Goal: Task Accomplishment & Management: Manage account settings

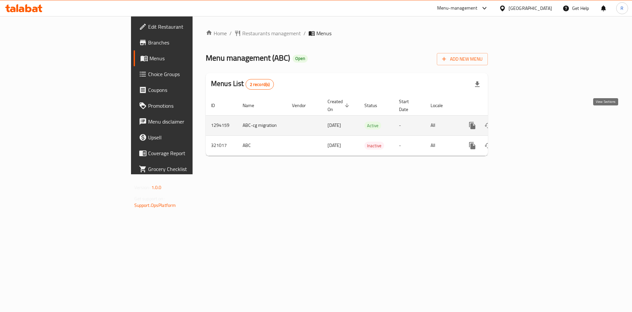
click at [524, 122] on icon "enhanced table" at bounding box center [520, 126] width 8 height 8
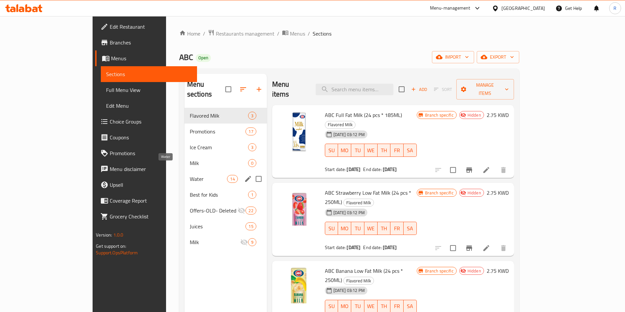
click at [190, 175] on span "Water" at bounding box center [209, 179] width 38 height 8
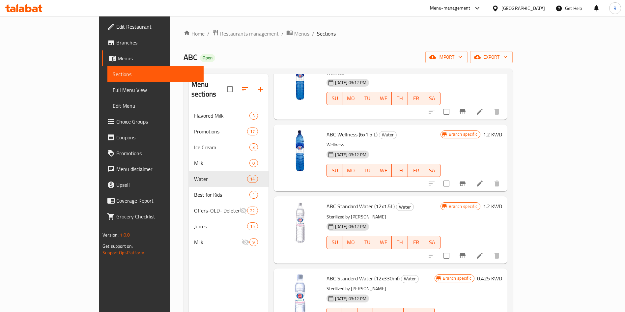
scroll to position [296, 0]
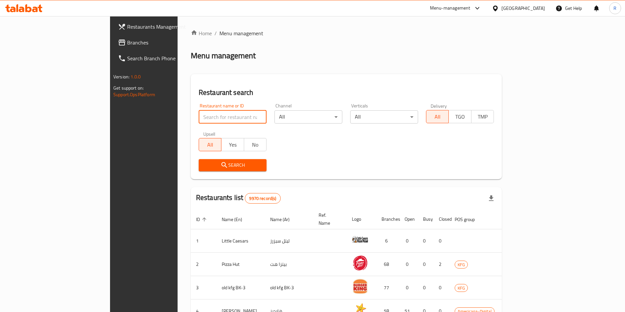
click at [205, 121] on input "search" at bounding box center [233, 116] width 68 height 13
type input "baraka dat"
click button "Search" at bounding box center [233, 165] width 68 height 12
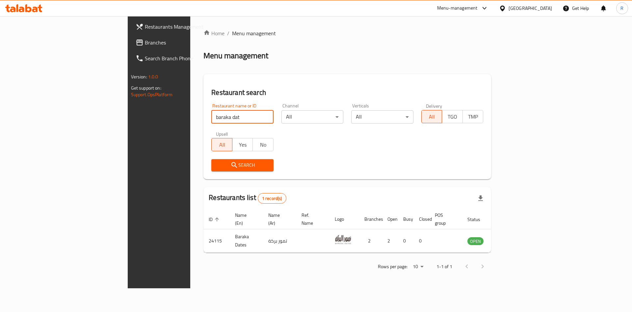
click at [410, 166] on div "Search" at bounding box center [347, 165] width 280 height 20
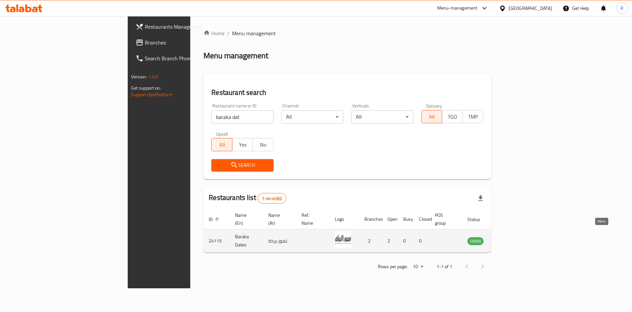
click at [510, 238] on icon "enhanced table" at bounding box center [506, 241] width 7 height 6
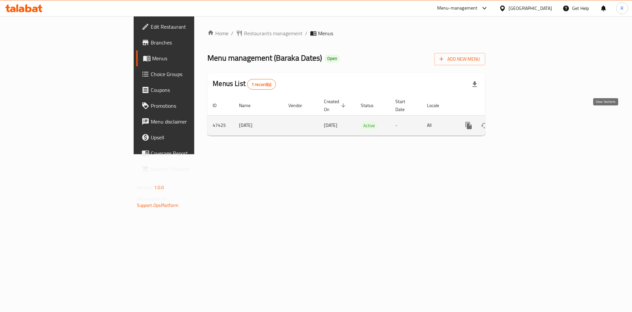
click at [520, 122] on icon "enhanced table" at bounding box center [516, 126] width 8 height 8
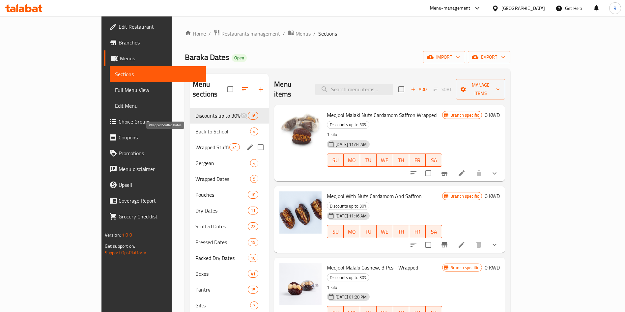
click at [195, 143] on span "Wrapped Stuffed Dates" at bounding box center [212, 147] width 34 height 8
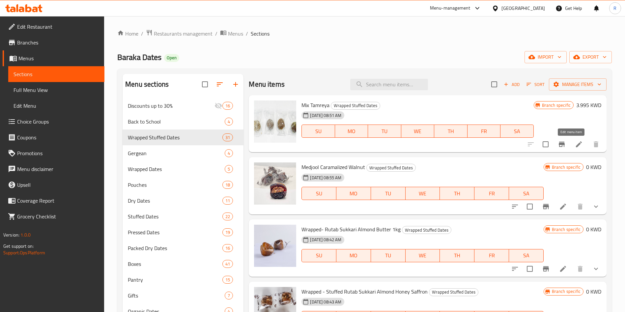
click at [575, 147] on icon at bounding box center [579, 144] width 8 height 8
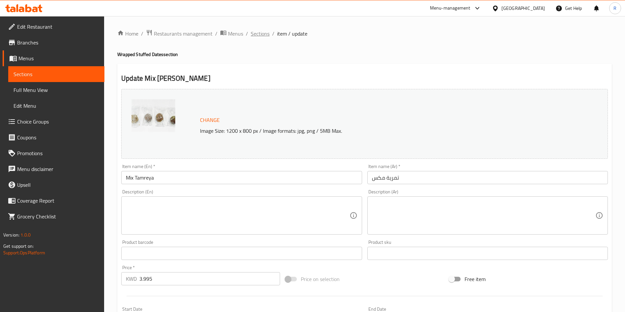
click at [261, 34] on span "Sections" at bounding box center [260, 34] width 19 height 8
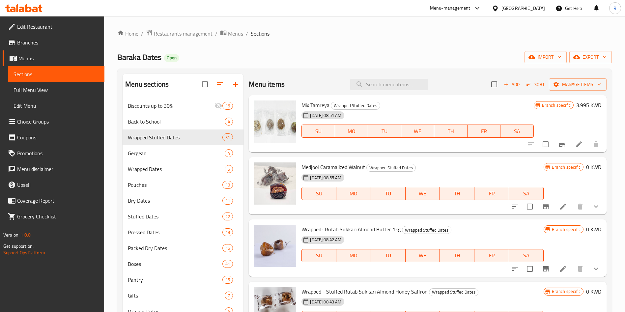
click at [559, 207] on li at bounding box center [563, 207] width 18 height 12
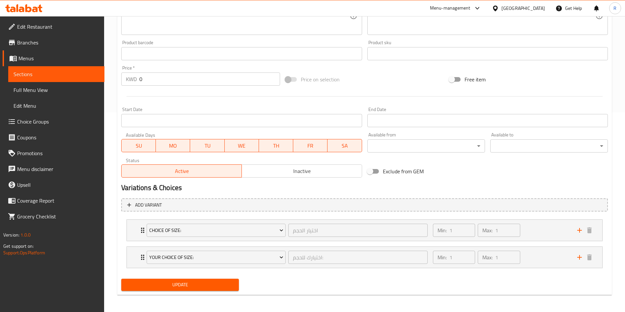
scroll to position [201, 0]
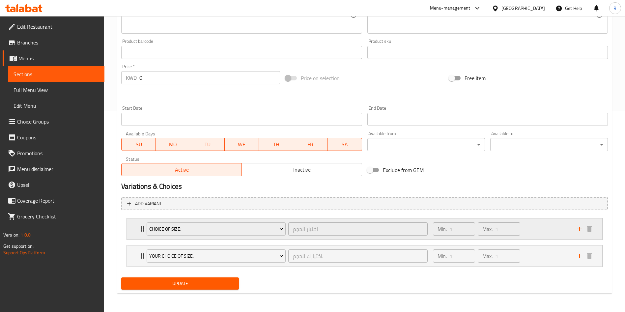
click at [538, 231] on div "Min: 1 ​ Max: 1 ​" at bounding box center [501, 228] width 144 height 21
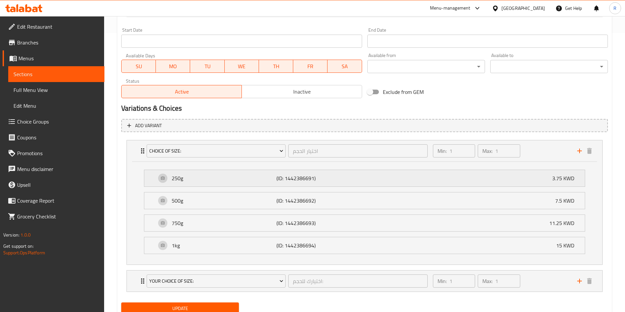
scroll to position [300, 0]
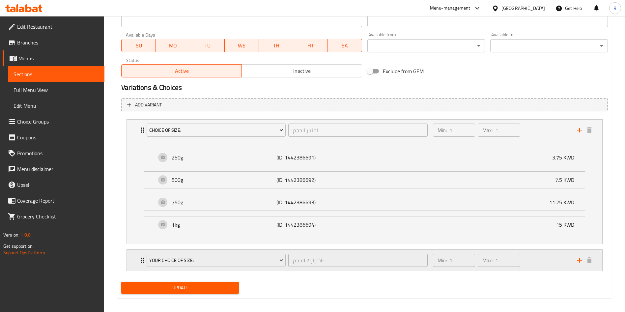
click at [536, 255] on div "Min: 1 ​ Max: 1 ​" at bounding box center [501, 260] width 144 height 21
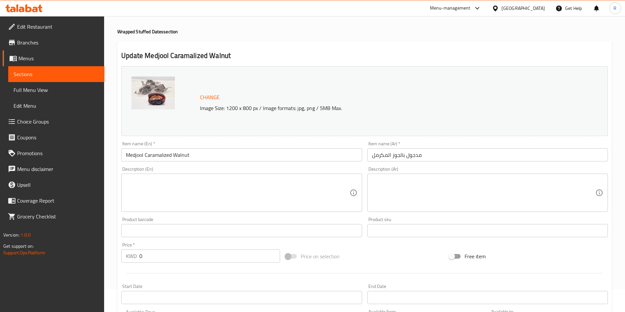
scroll to position [0, 0]
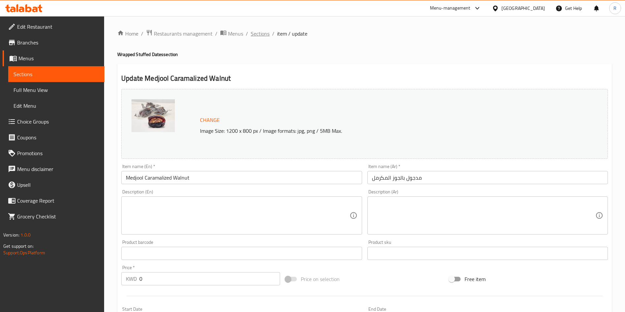
click at [264, 33] on span "Sections" at bounding box center [260, 34] width 19 height 8
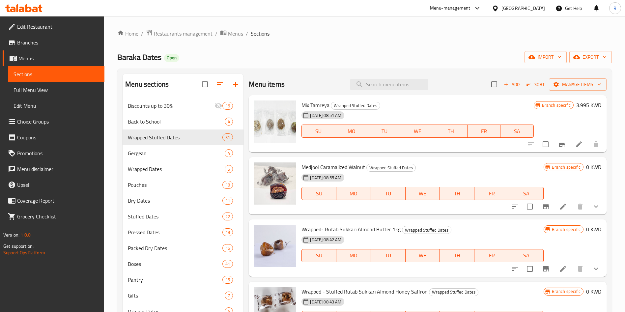
click at [543, 206] on icon "Branch-specific-item" at bounding box center [546, 206] width 6 height 5
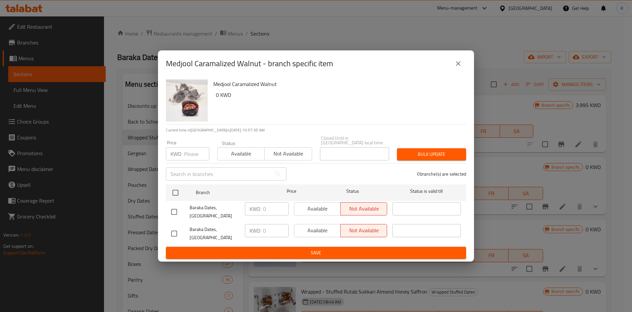
click at [460, 68] on icon "close" at bounding box center [458, 64] width 8 height 8
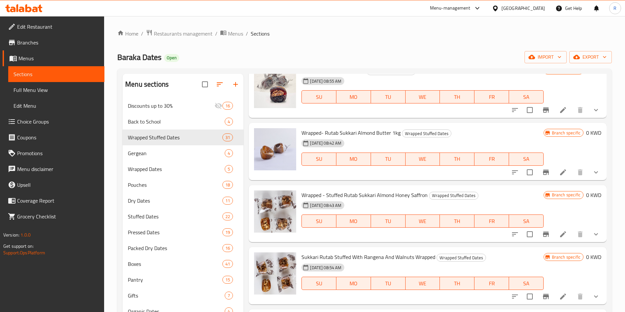
scroll to position [99, 0]
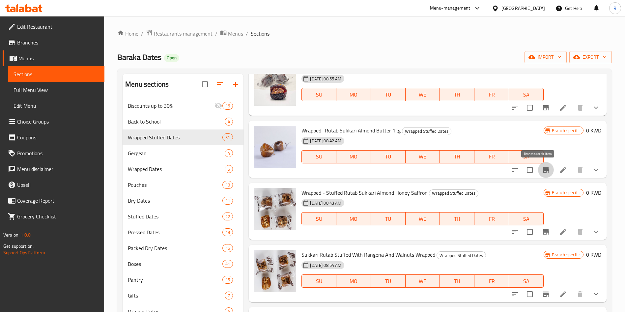
click at [542, 174] on icon "Branch-specific-item" at bounding box center [546, 170] width 8 height 8
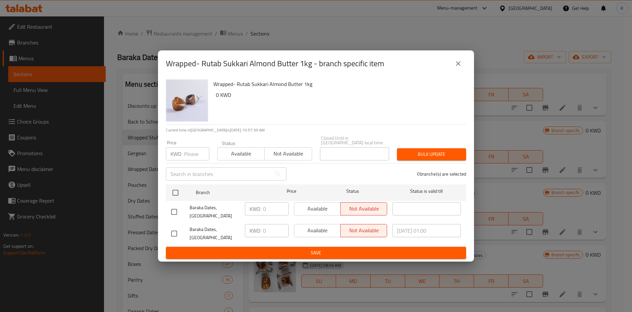
click at [458, 68] on icon "close" at bounding box center [458, 64] width 8 height 8
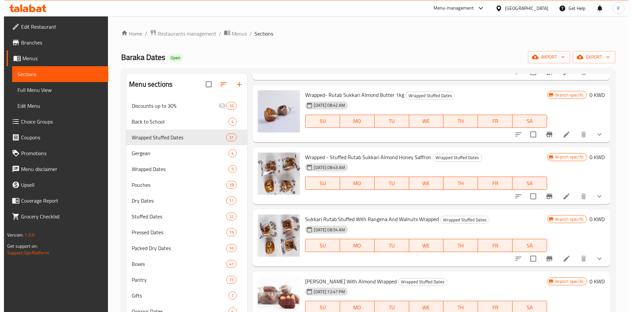
scroll to position [148, 0]
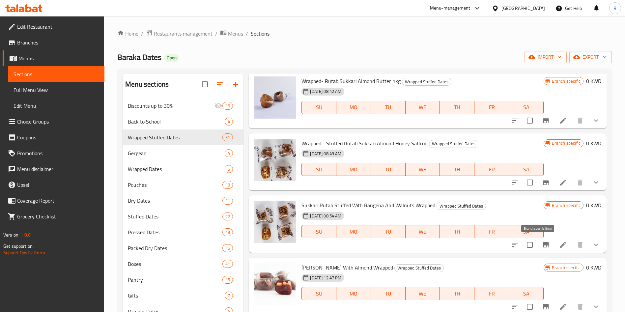
click at [542, 242] on icon "Branch-specific-item" at bounding box center [546, 245] width 8 height 8
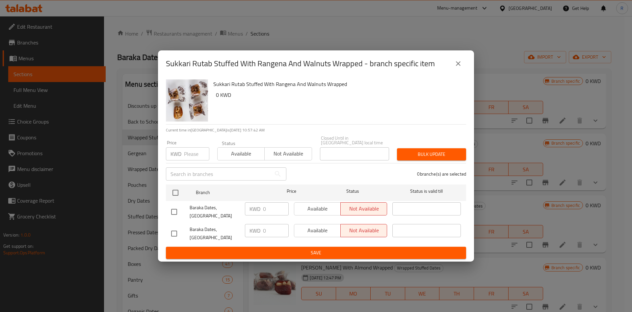
click at [458, 68] on icon "close" at bounding box center [458, 64] width 8 height 8
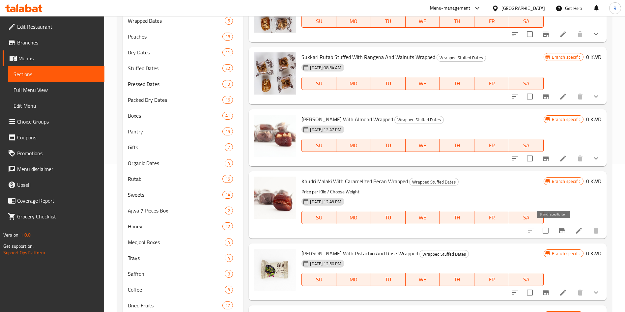
click at [554, 228] on button "Branch-specific-item" at bounding box center [562, 231] width 16 height 16
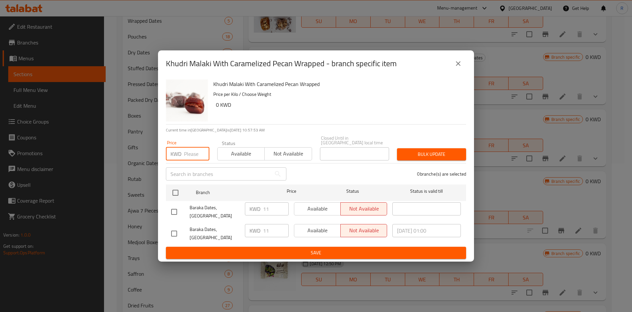
click at [197, 160] on input "number" at bounding box center [196, 153] width 25 height 13
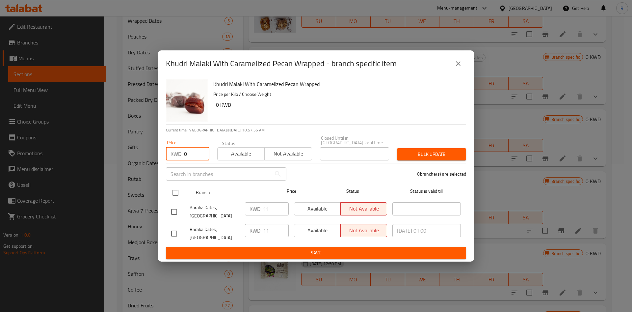
type input "0"
click at [177, 194] on input "checkbox" at bounding box center [176, 193] width 14 height 14
checkbox input "true"
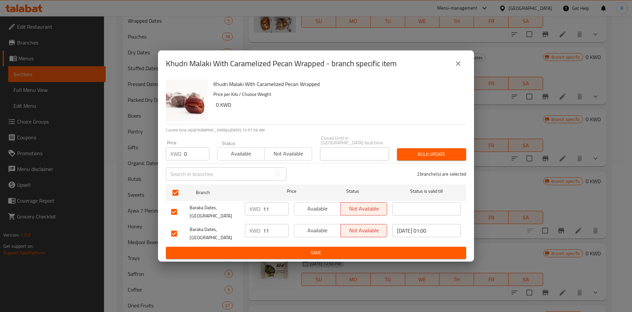
click at [429, 160] on button "Bulk update" at bounding box center [431, 154] width 69 height 12
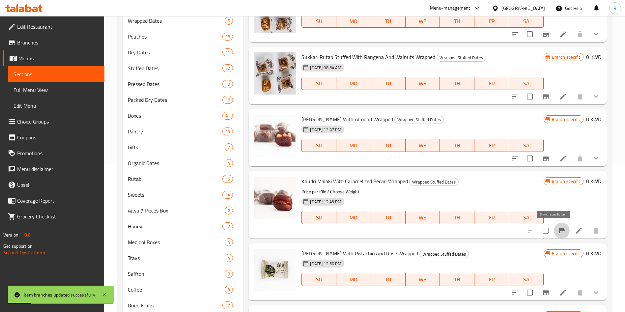
click at [559, 230] on icon "Branch-specific-item" at bounding box center [562, 230] width 6 height 5
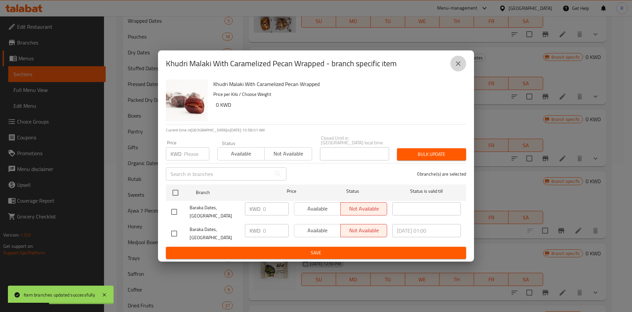
click at [462, 68] on icon "close" at bounding box center [458, 64] width 8 height 8
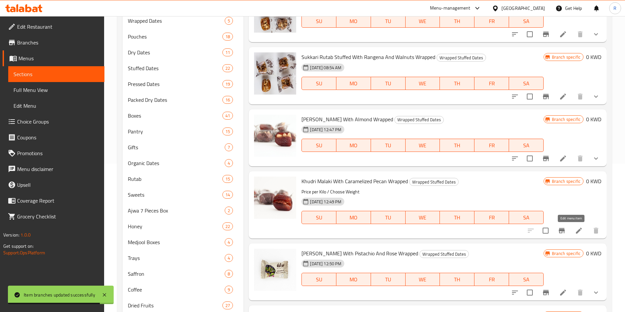
click at [575, 230] on icon at bounding box center [579, 231] width 8 height 8
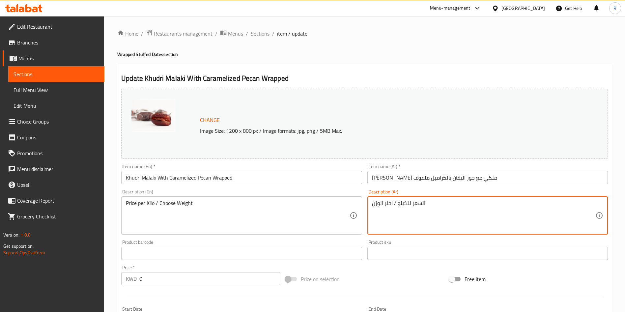
drag, startPoint x: 432, startPoint y: 207, endPoint x: 398, endPoint y: 204, distance: 34.4
click at [222, 78] on h2 "Update Khudri Malaki With Caramelized Pecan Wrapped" at bounding box center [364, 78] width 486 height 10
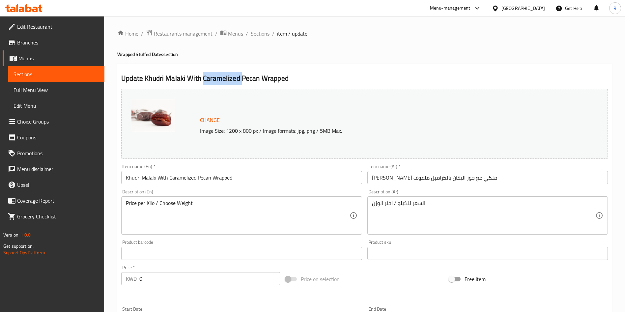
click at [222, 78] on h2 "Update Khudri Malaki With Caramelized Pecan Wrapped" at bounding box center [364, 78] width 486 height 10
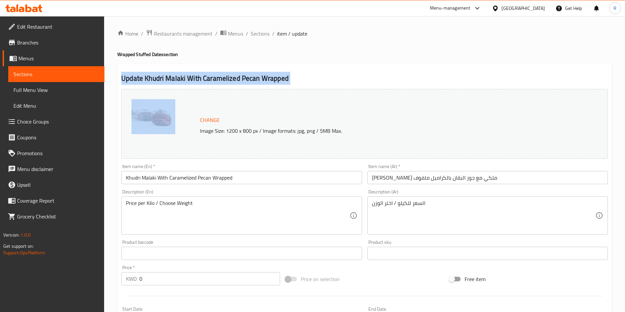
click at [222, 78] on h2 "Update Khudri Malaki With Caramelized Pecan Wrapped" at bounding box center [364, 78] width 486 height 10
click at [263, 35] on span "Sections" at bounding box center [260, 34] width 19 height 8
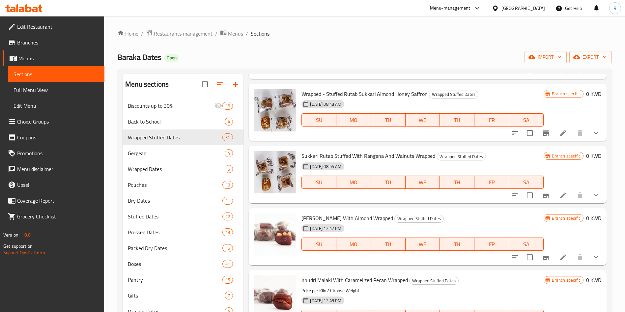
scroll to position [247, 0]
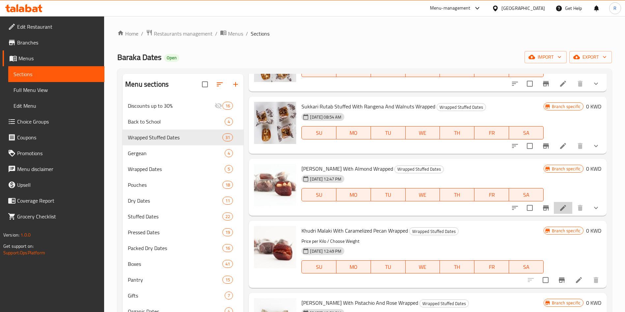
click at [554, 210] on li at bounding box center [563, 208] width 18 height 12
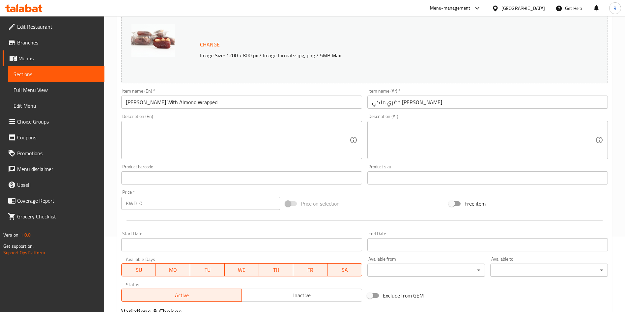
scroll to position [174, 0]
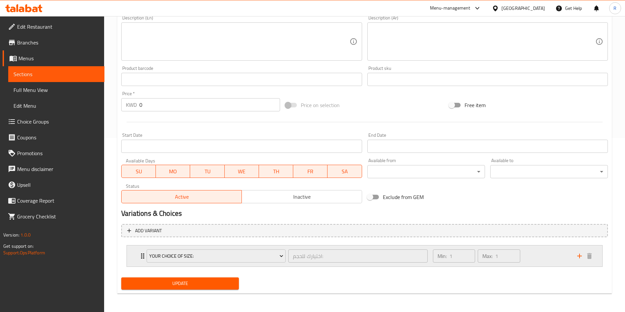
click at [529, 252] on div "Min: 1 ​ Max: 1 ​" at bounding box center [501, 255] width 144 height 21
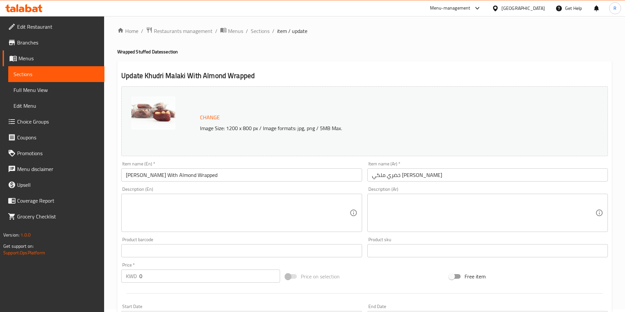
scroll to position [0, 0]
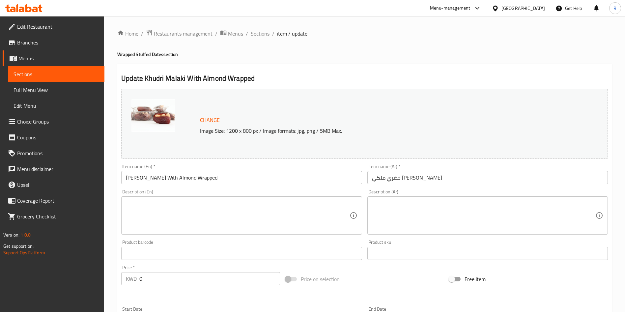
click at [220, 79] on h2 "Update Khudri Malaki With Almond Wrapped" at bounding box center [364, 78] width 486 height 10
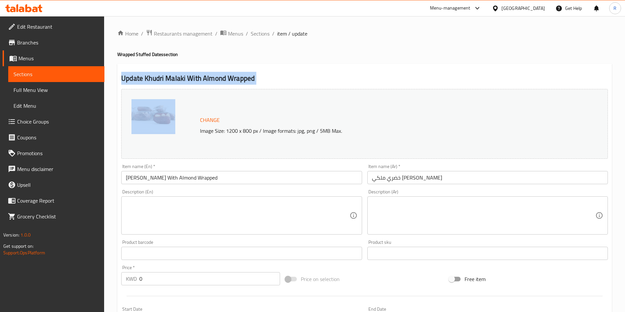
click at [220, 79] on h2 "Update Khudri Malaki With Almond Wrapped" at bounding box center [364, 78] width 486 height 10
click at [256, 35] on span "Sections" at bounding box center [260, 34] width 19 height 8
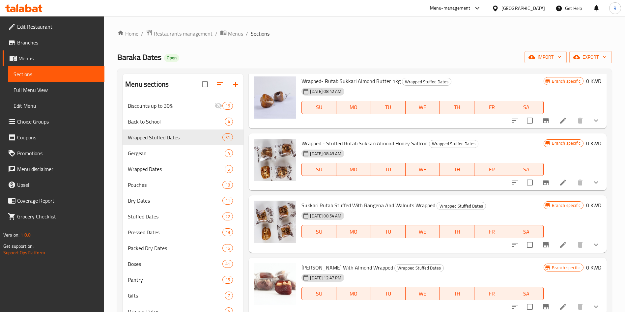
scroll to position [198, 0]
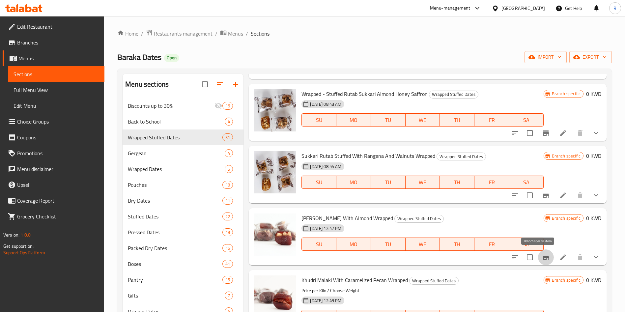
click at [538, 258] on button "Branch-specific-item" at bounding box center [546, 257] width 16 height 16
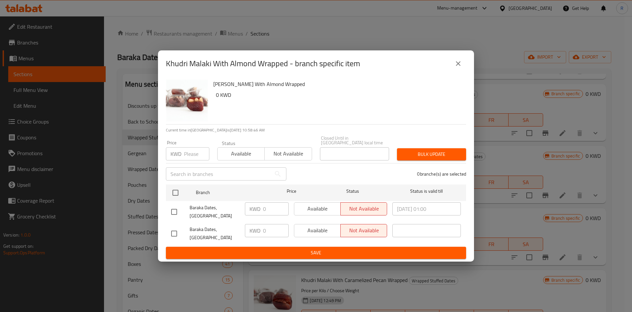
click at [455, 71] on button "close" at bounding box center [459, 64] width 16 height 16
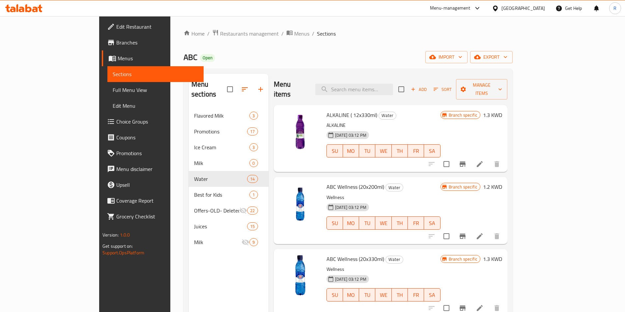
scroll to position [494, 0]
